Goal: Task Accomplishment & Management: Complete application form

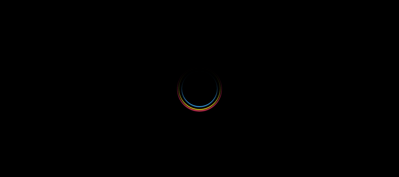
select select
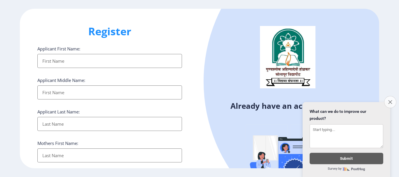
type input "sgadve60@gmail.com"
click at [390, 100] on icon "Close survey" at bounding box center [390, 102] width 4 height 4
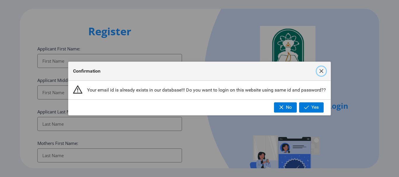
click at [320, 70] on span "button" at bounding box center [321, 71] width 5 height 5
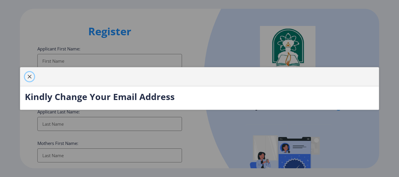
click at [27, 77] on span "button" at bounding box center [29, 76] width 5 height 5
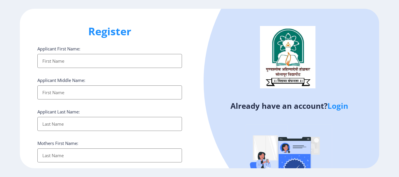
click at [334, 109] on link "Login" at bounding box center [337, 106] width 21 height 11
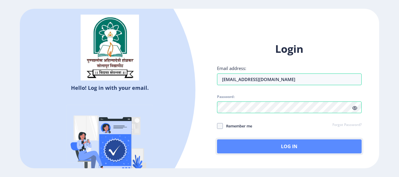
click at [255, 148] on button "Log In" at bounding box center [289, 147] width 145 height 14
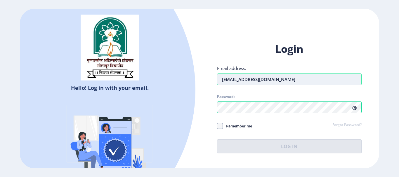
click at [279, 77] on input "sgadve60@gmail.com" at bounding box center [289, 80] width 145 height 12
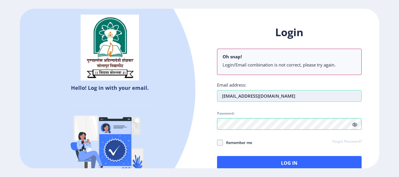
type input "sgadve60@gmail.com"
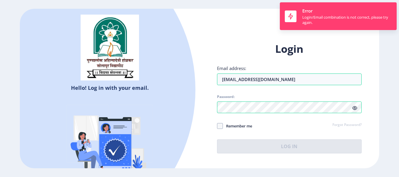
drag, startPoint x: 276, startPoint y: 81, endPoint x: 205, endPoint y: 88, distance: 71.6
click at [205, 88] on div "Login Email address: sgadve60@gmail.com Password: Remember me Forgot Password? …" at bounding box center [289, 102] width 180 height 138
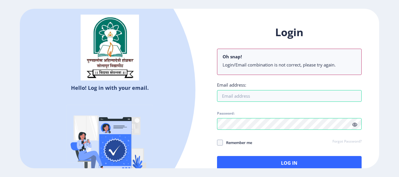
type input "[EMAIL_ADDRESS][DOMAIN_NAME]"
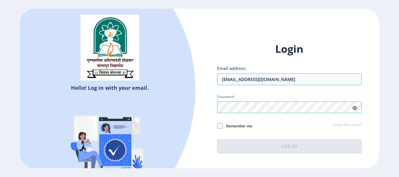
select select
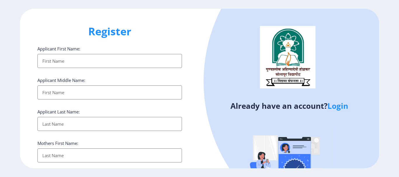
select select
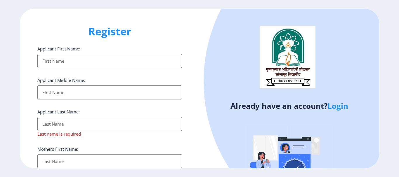
click at [340, 105] on link "Login" at bounding box center [337, 106] width 21 height 11
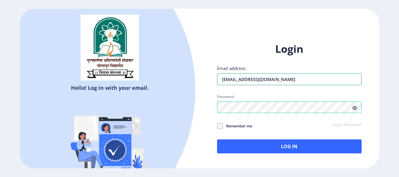
drag, startPoint x: 303, startPoint y: 77, endPoint x: 192, endPoint y: 79, distance: 110.1
click at [192, 79] on div "Hello! Log in with your email. Don't have an account? Register Login Email addr…" at bounding box center [199, 88] width 359 height 159
type input "g"
type input "ga"
click at [22, 32] on div at bounding box center [35, 89] width 319 height 319
